Goal: Ask a question

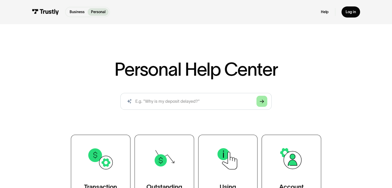
click at [260, 106] on link "Arrow Right" at bounding box center [261, 101] width 11 height 11
drag, startPoint x: 144, startPoint y: 101, endPoint x: 149, endPoint y: 103, distance: 5.6
drag, startPoint x: 149, startPoint y: 103, endPoint x: 145, endPoint y: 99, distance: 5.7
click at [145, 99] on input "search" at bounding box center [195, 101] width 151 height 17
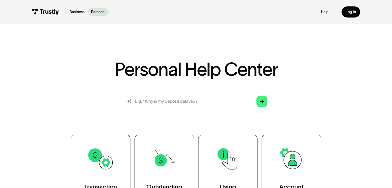
click at [145, 99] on input "search" at bounding box center [195, 101] width 151 height 17
click at [152, 104] on input "search" at bounding box center [195, 101] width 151 height 17
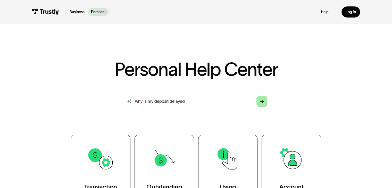
type input "why is my deposit delayed"
click at [261, 102] on icon "Arrow Right" at bounding box center [262, 101] width 4 height 4
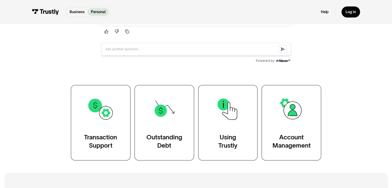
scroll to position [195, 0]
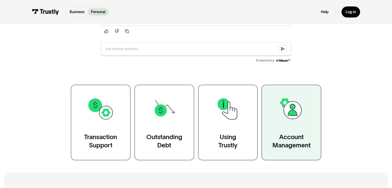
click at [289, 109] on img at bounding box center [291, 108] width 27 height 27
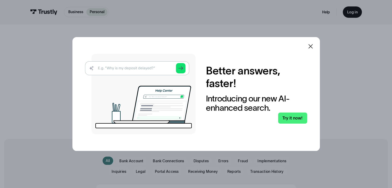
click at [314, 47] on icon at bounding box center [310, 46] width 6 height 6
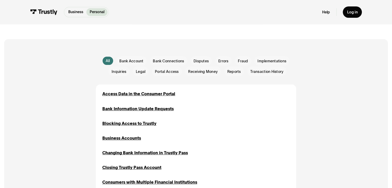
scroll to position [100, 0]
click at [209, 72] on span "Receiving Money" at bounding box center [203, 71] width 30 height 5
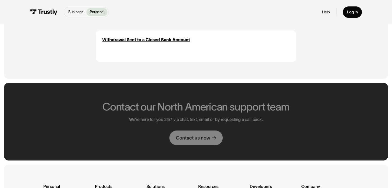
scroll to position [155, 0]
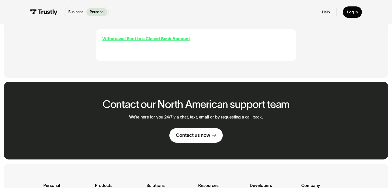
click at [141, 39] on div "Withdrawal Sent to a Closed Bank Account" at bounding box center [146, 39] width 88 height 6
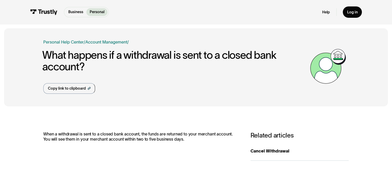
click at [44, 14] on img at bounding box center [43, 12] width 27 height 6
